Goal: Contribute content

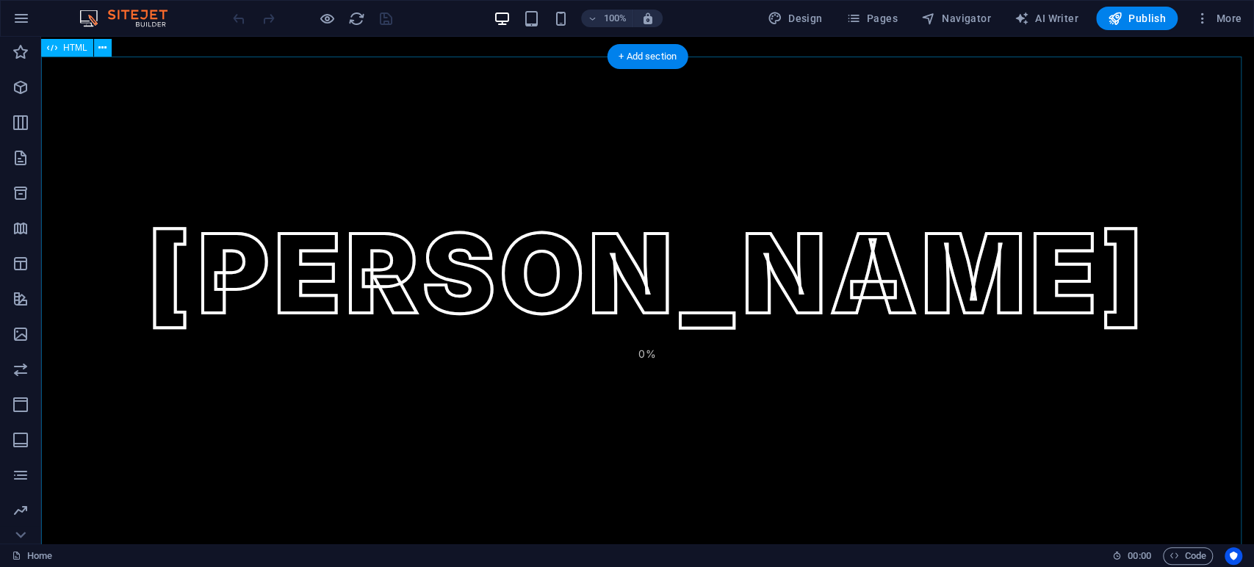
click at [741, 135] on div "[PERSON_NAME] [PERSON_NAME] 0% [PERSON_NAME] HIRE ME START JOURNEY QUICK LINKS …" at bounding box center [647, 331] width 1213 height 548
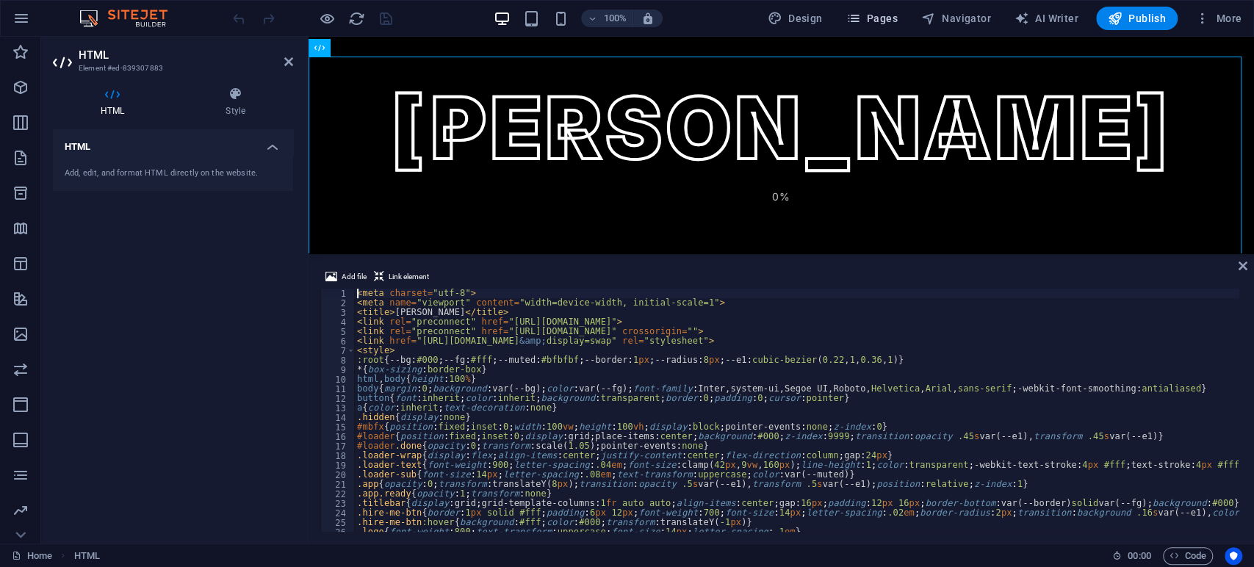
click at [890, 14] on span "Pages" at bounding box center [871, 18] width 51 height 15
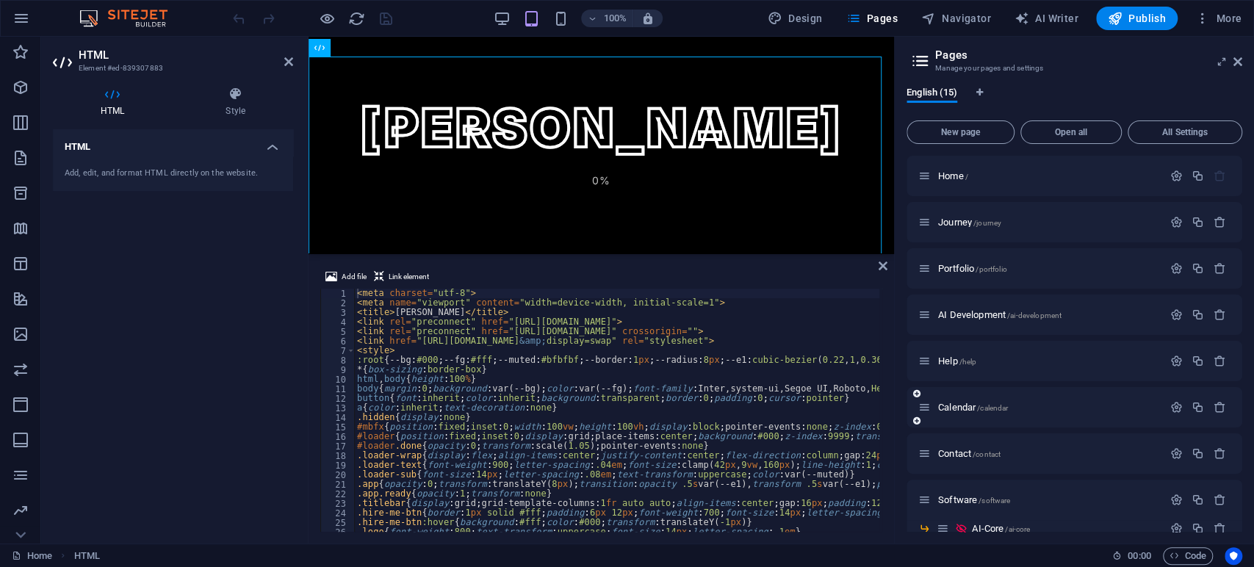
scroll to position [247, 0]
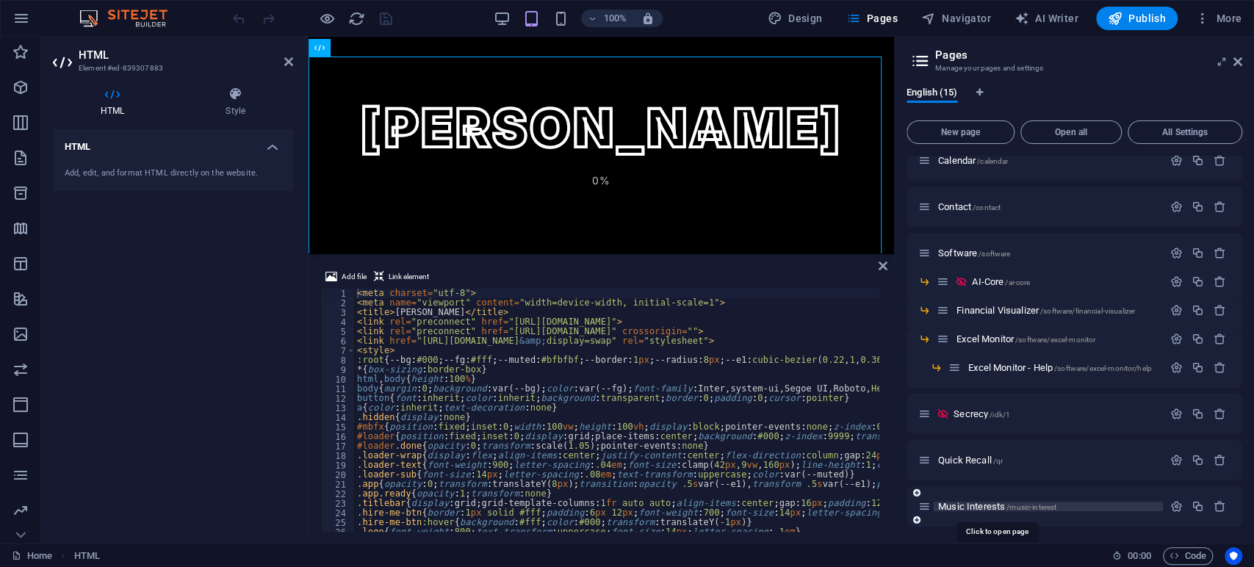
click at [968, 508] on span "Music Interests /music-interest" at bounding box center [997, 506] width 118 height 11
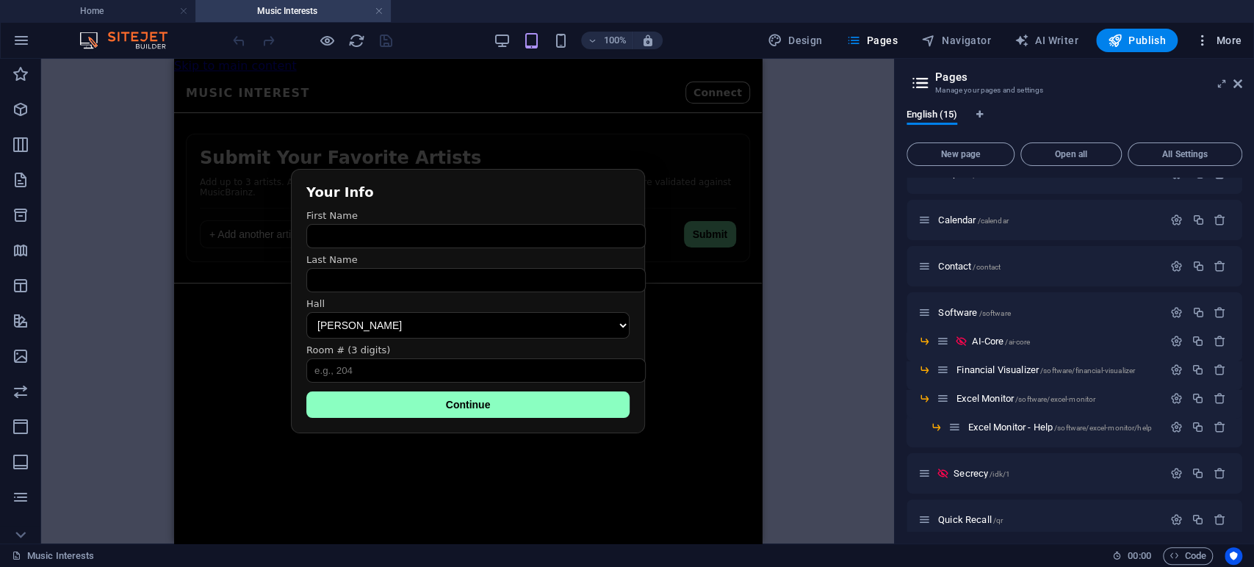
scroll to position [0, 0]
click at [1236, 81] on icon at bounding box center [1238, 84] width 9 height 12
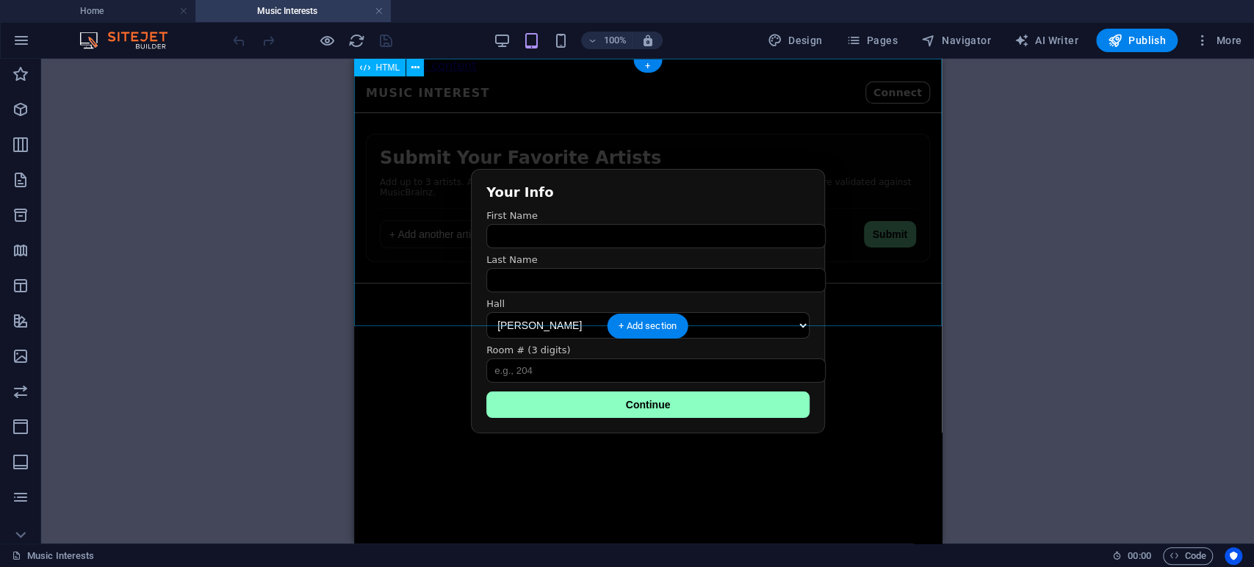
click at [554, 103] on div "Favorite Artists Submission Music Interest Connect Submit Your Favorite Artists…" at bounding box center [647, 191] width 588 height 236
click at [472, 192] on div "Favorite Artists Submission Music Interest Connect Submit Your Favorite Artists…" at bounding box center [647, 191] width 588 height 236
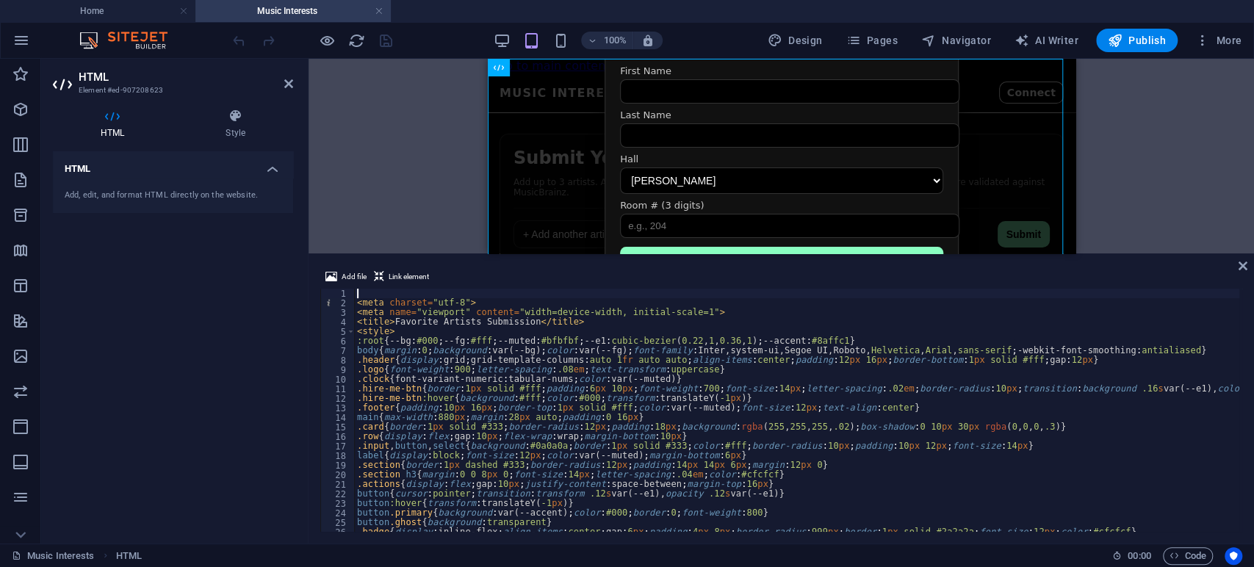
type textarea "<meta charset="utf-8">"
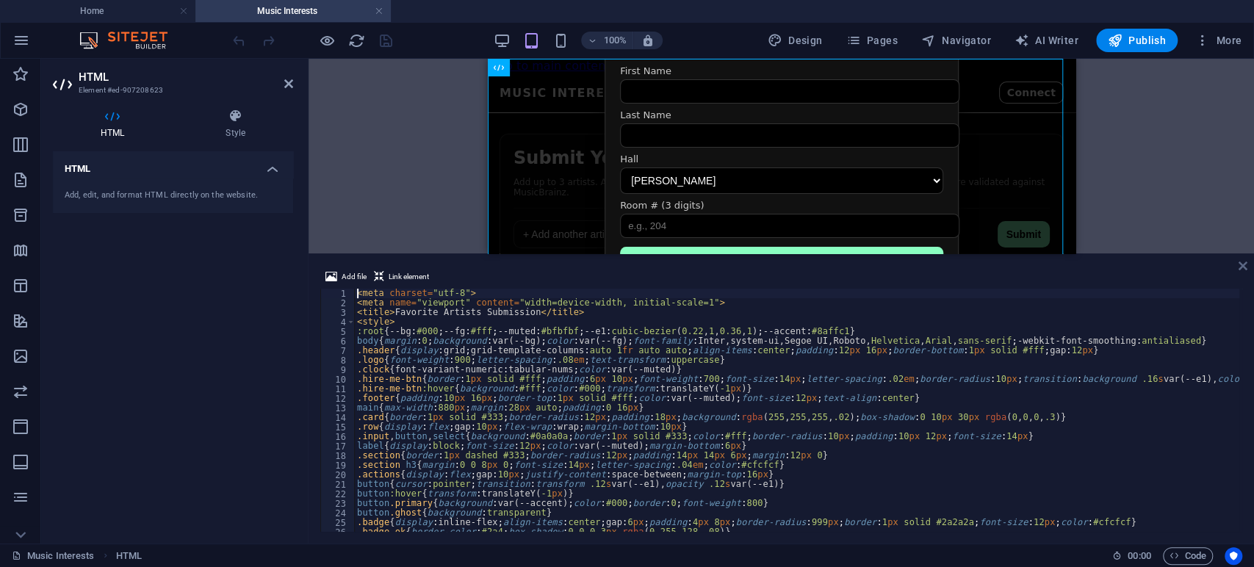
click at [1239, 269] on icon at bounding box center [1243, 266] width 9 height 12
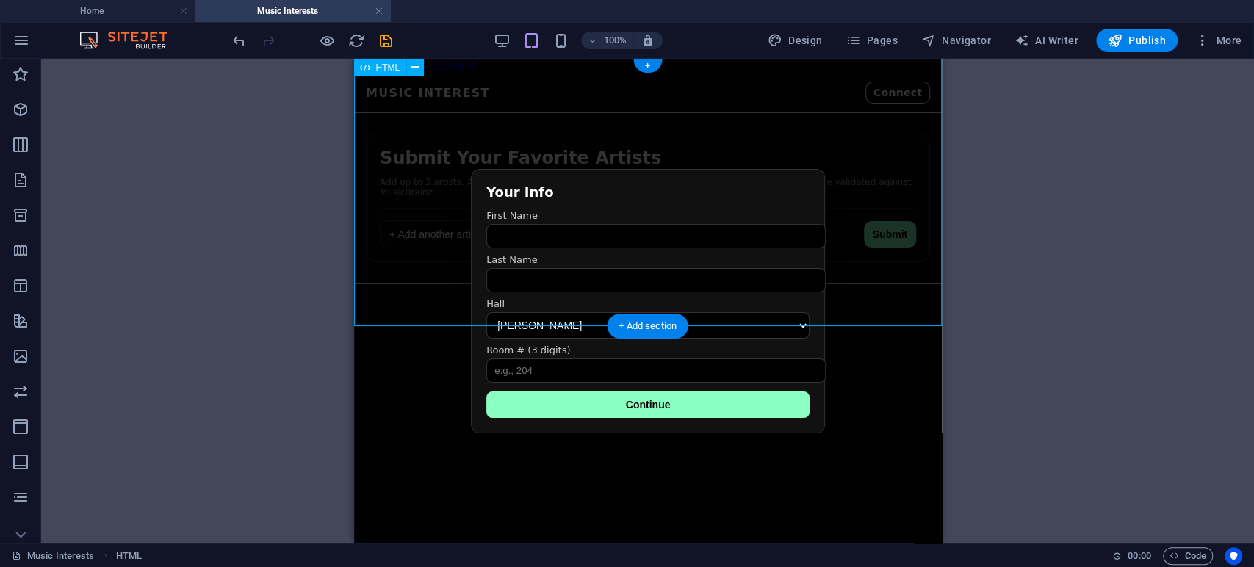
click at [862, 176] on div "Favorite Artists Submission Music Interest Connect Submit Your Favorite Artists…" at bounding box center [647, 191] width 588 height 236
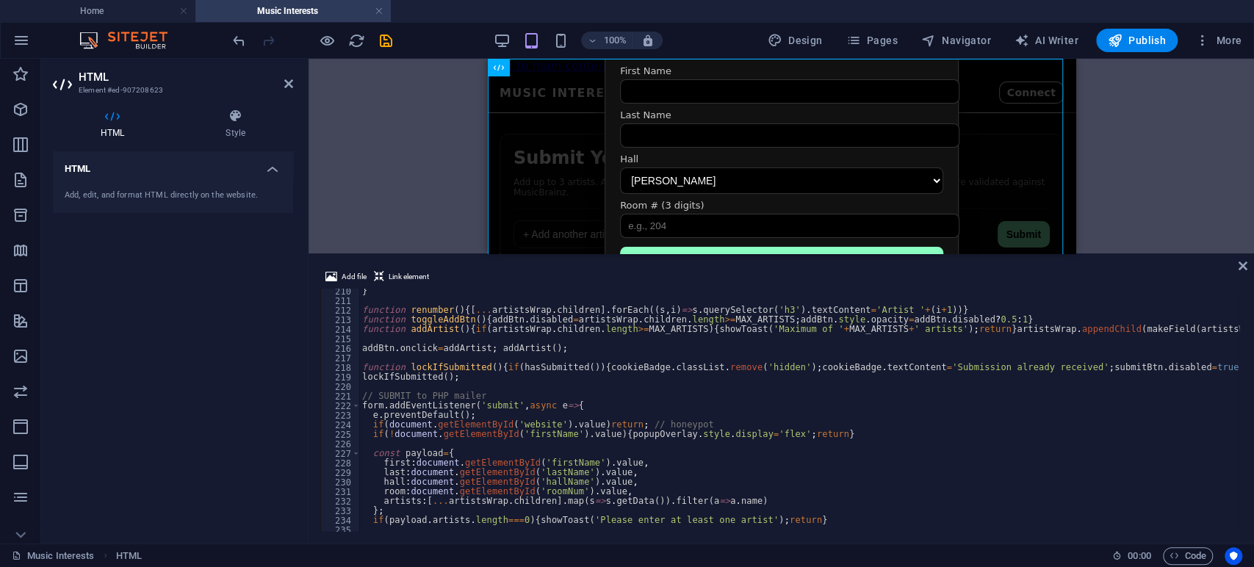
scroll to position [2138, 0]
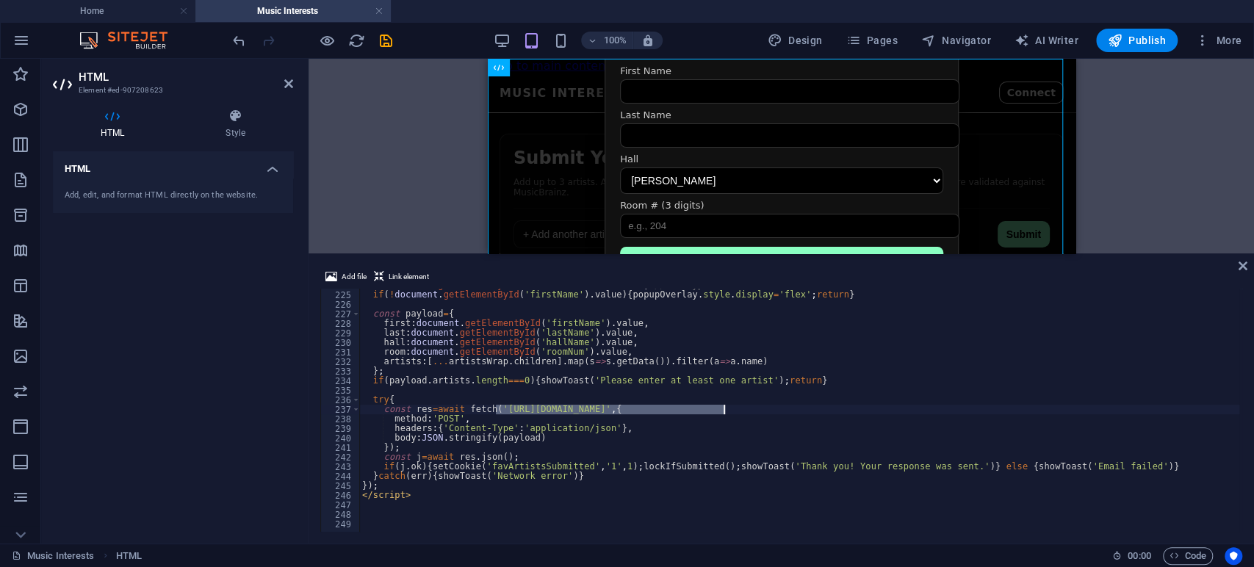
drag, startPoint x: 496, startPoint y: 408, endPoint x: 725, endPoint y: 406, distance: 229.2
click at [725, 406] on div "if ( document . getElementById ( 'website' ) . value ) return ; // honeypot if …" at bounding box center [1238, 410] width 1758 height 259
type textarea "const res=await fetch('[URL][DOMAIN_NAME]',{"
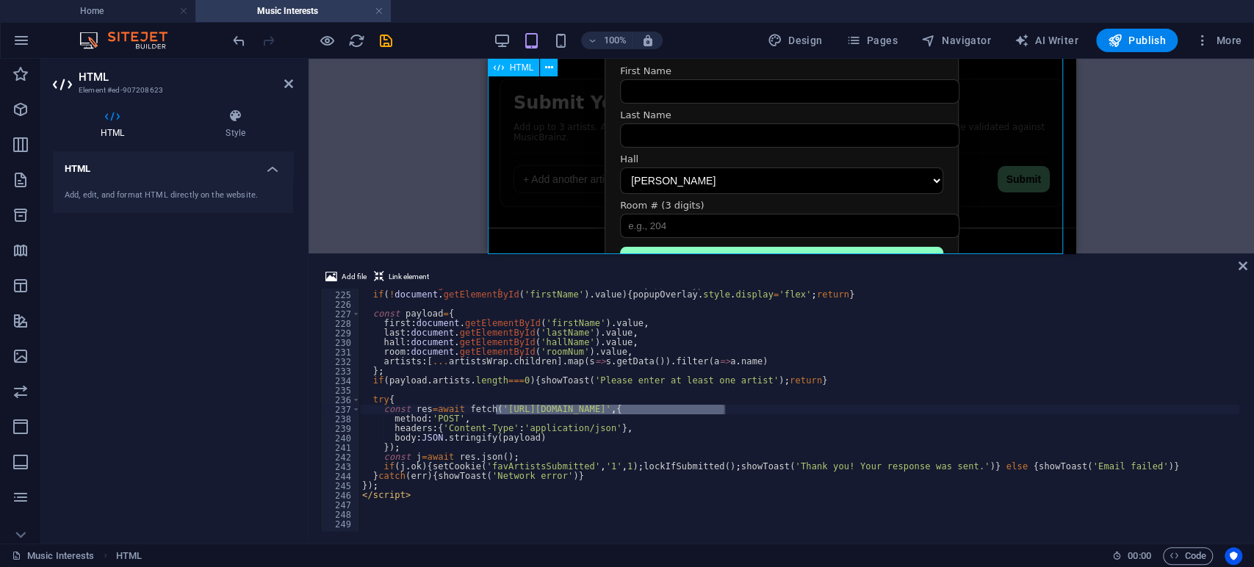
scroll to position [0, 0]
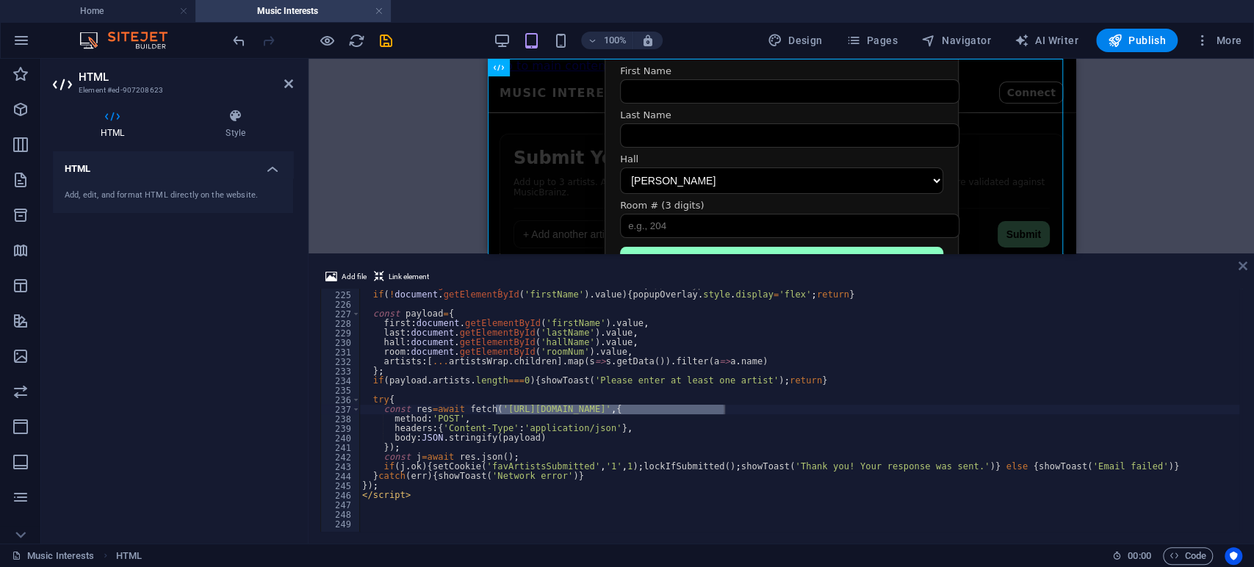
click at [1242, 262] on icon at bounding box center [1243, 266] width 9 height 12
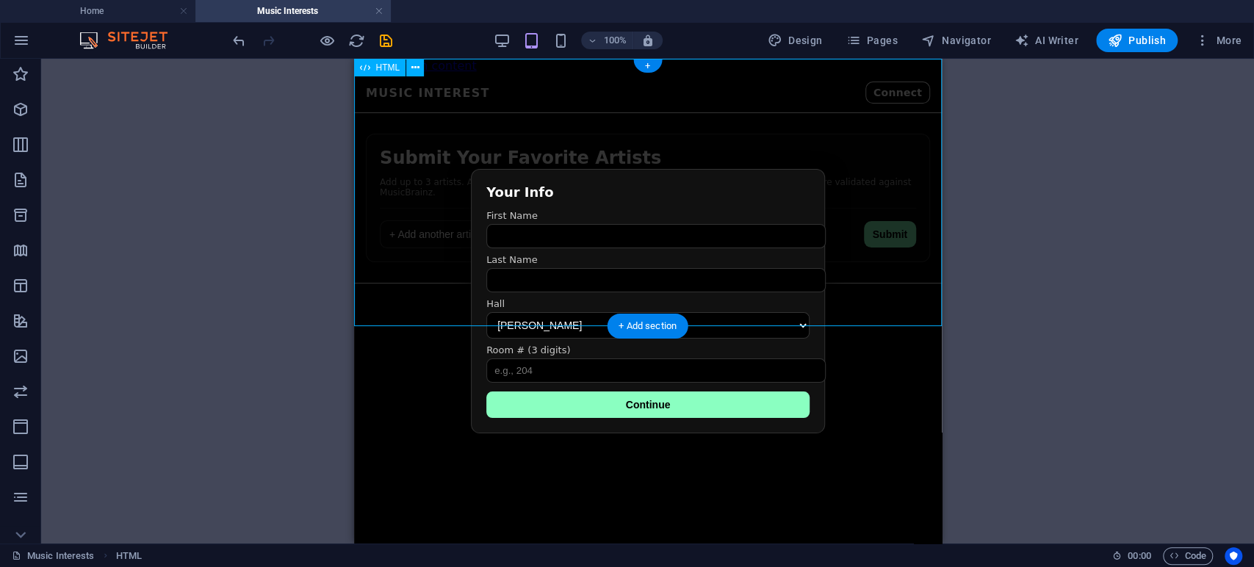
click at [508, 262] on div "Favorite Artists Submission Music Interest Connect Submit Your Favorite Artists…" at bounding box center [647, 191] width 588 height 236
click at [387, 41] on icon "save" at bounding box center [386, 40] width 17 height 17
